Goal: Find specific page/section: Find specific page/section

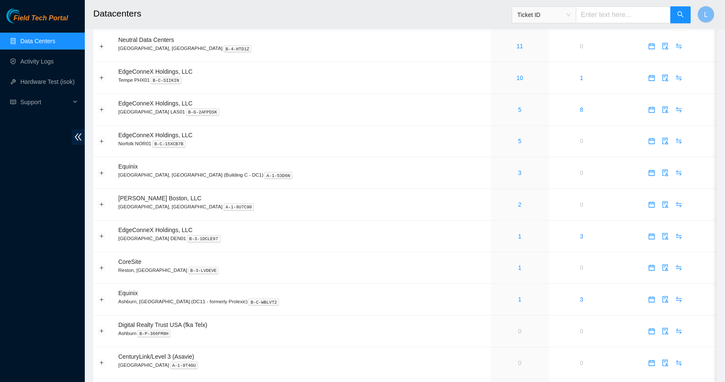
scroll to position [249, 0]
click at [518, 298] on link "1" at bounding box center [519, 299] width 3 height 7
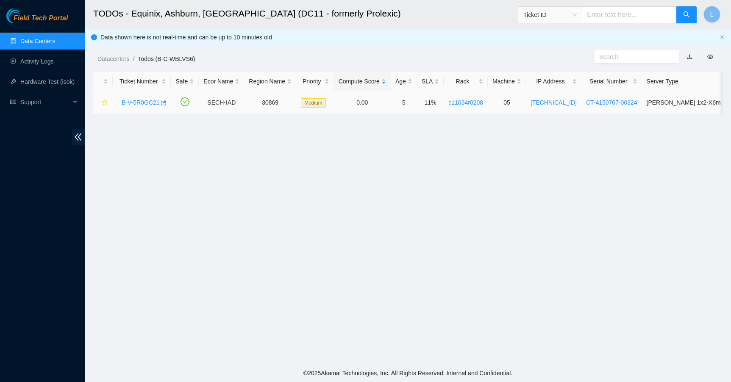
click at [147, 103] on link "B-V-5R0GC21" at bounding box center [141, 102] width 38 height 7
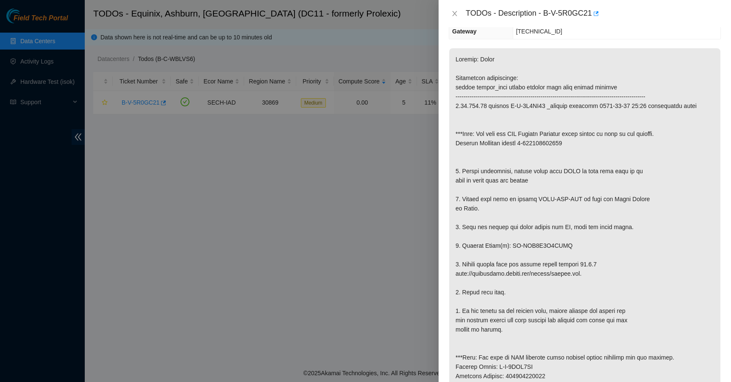
scroll to position [109, 0]
click at [454, 13] on icon "close" at bounding box center [454, 13] width 5 height 5
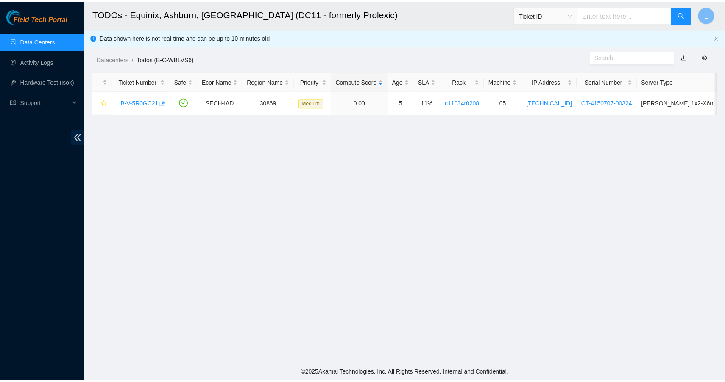
scroll to position [146, 0]
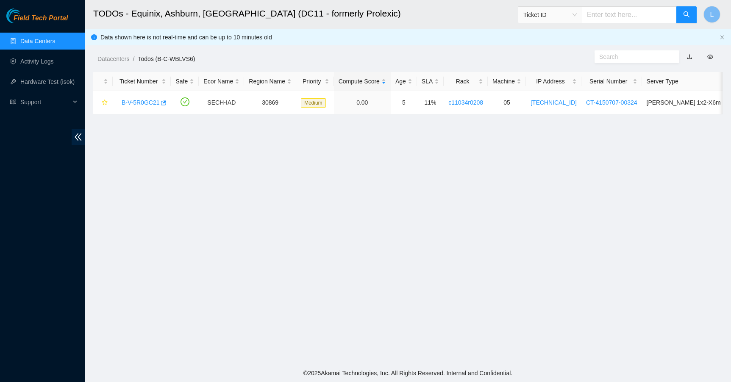
click at [612, 11] on input "text" at bounding box center [629, 14] width 95 height 17
type input "B-V-5WFF0BN"
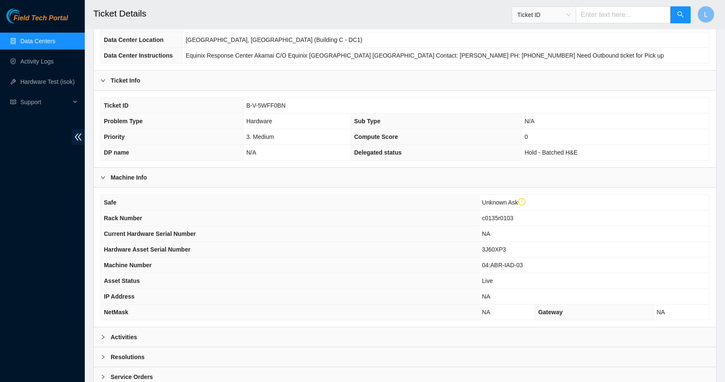
scroll to position [162, 0]
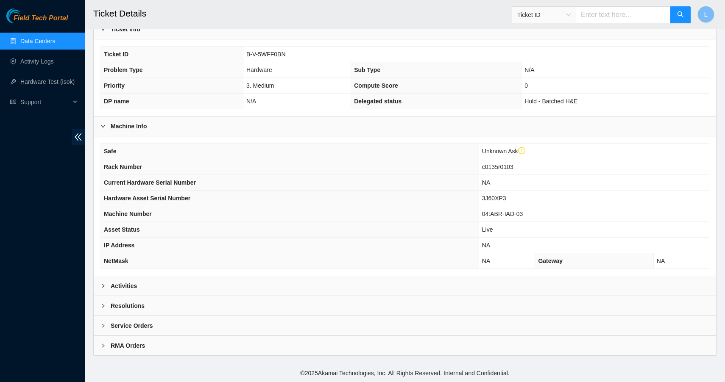
click at [104, 290] on div at bounding box center [105, 285] width 10 height 9
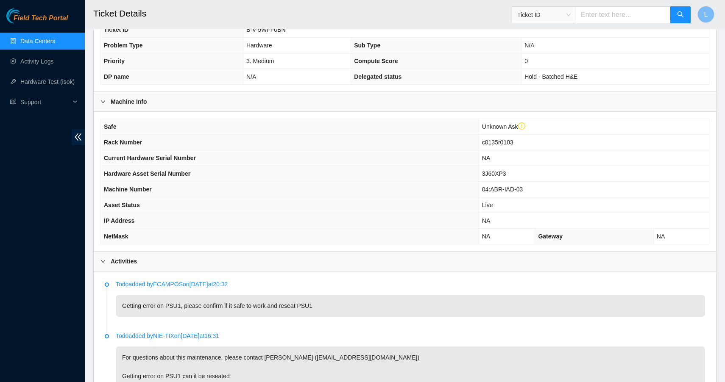
scroll to position [0, 0]
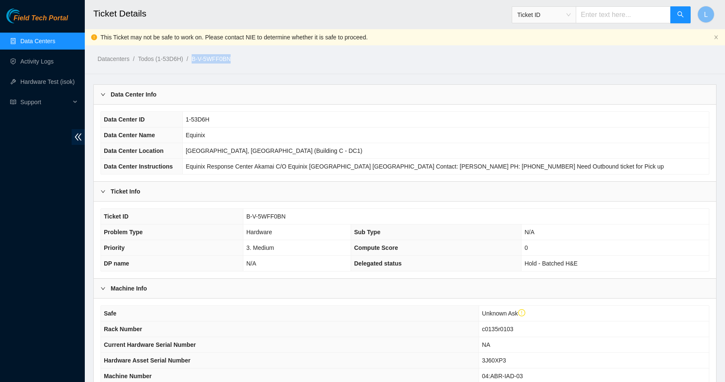
drag, startPoint x: 244, startPoint y: 60, endPoint x: 198, endPoint y: 59, distance: 46.2
click at [198, 59] on ol "Datacenters / Todos (1-53D6H) / B-V-5WFF0BN /" at bounding box center [331, 58] width 468 height 9
copy ol "B-V-5WFF0BN"
click at [55, 42] on link "Data Centers" at bounding box center [37, 41] width 35 height 7
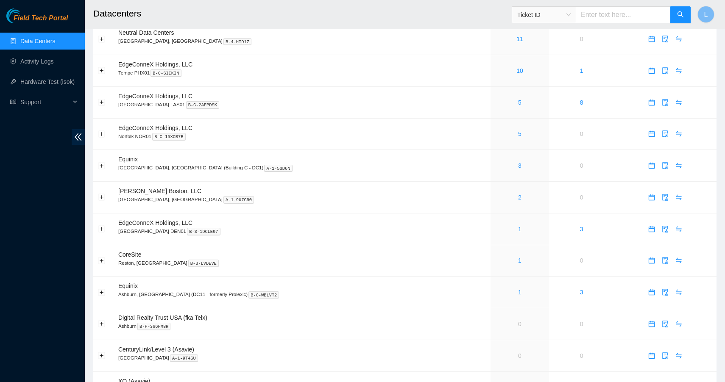
scroll to position [365, 0]
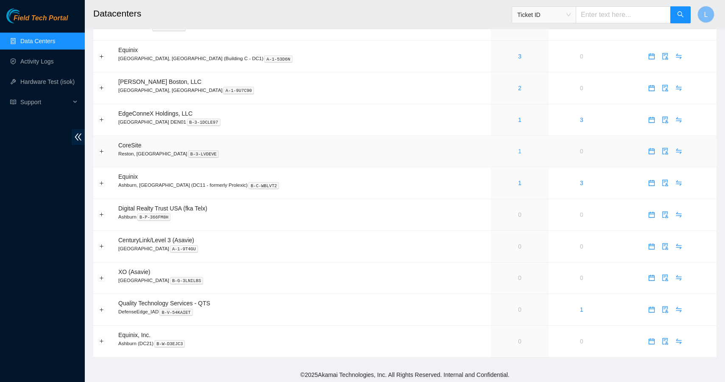
click at [518, 149] on link "1" at bounding box center [519, 151] width 3 height 7
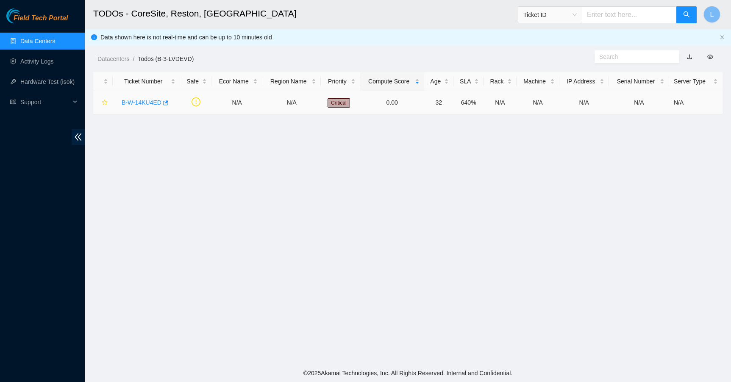
click at [131, 100] on link "B-W-14KU4ED" at bounding box center [142, 102] width 40 height 7
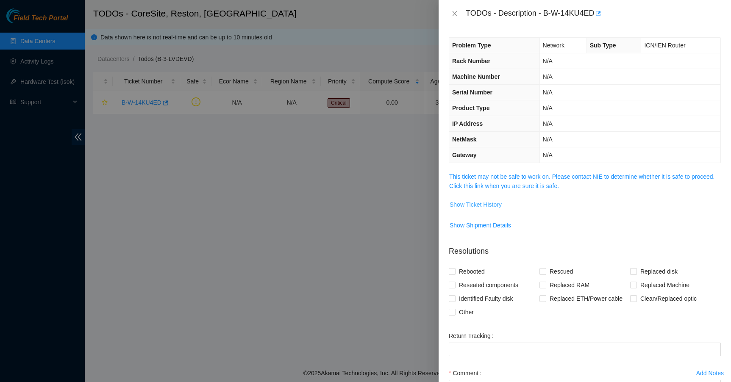
click at [496, 205] on span "Show Ticket History" at bounding box center [476, 204] width 52 height 9
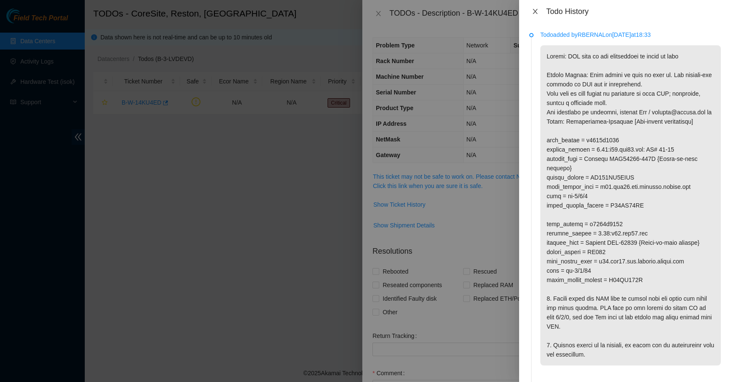
click at [534, 9] on icon "close" at bounding box center [535, 11] width 7 height 7
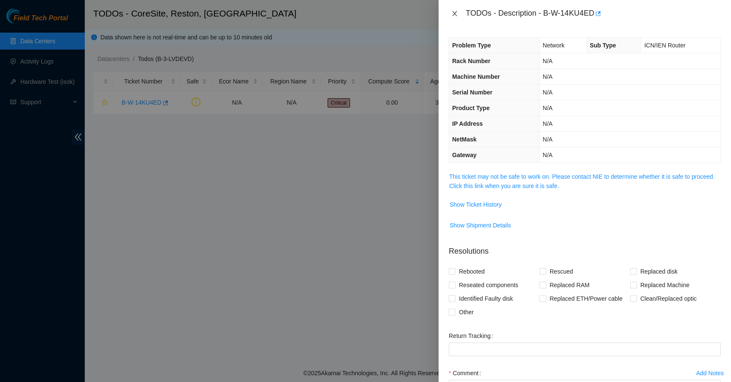
click at [453, 13] on icon "close" at bounding box center [454, 13] width 7 height 7
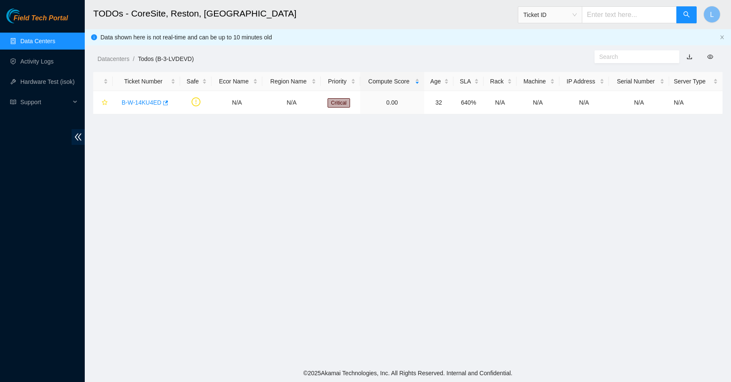
click at [41, 44] on link "Data Centers" at bounding box center [37, 41] width 35 height 7
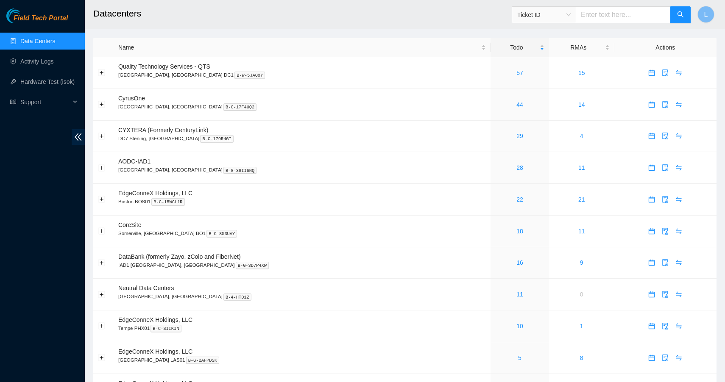
scroll to position [3, 0]
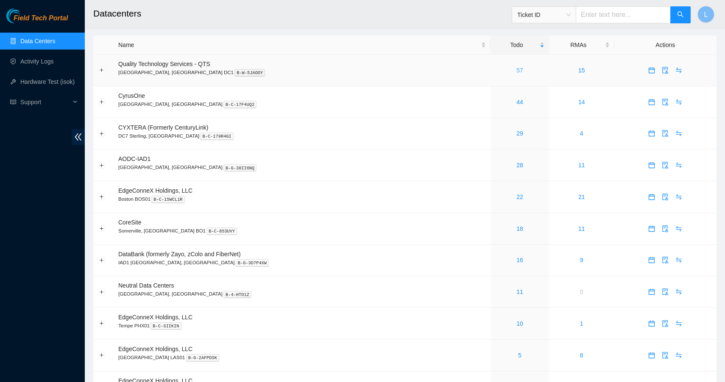
click at [516, 67] on link "57" at bounding box center [519, 70] width 7 height 7
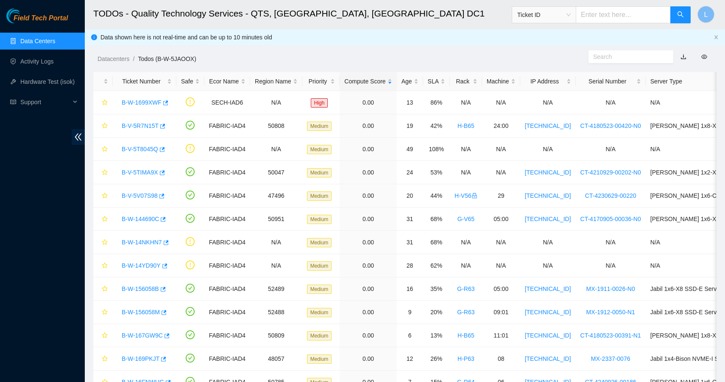
click at [306, 61] on ol "Datacenters / Todos (B-W-5JAOOX) /" at bounding box center [331, 58] width 468 height 9
